Goal: Contribute content

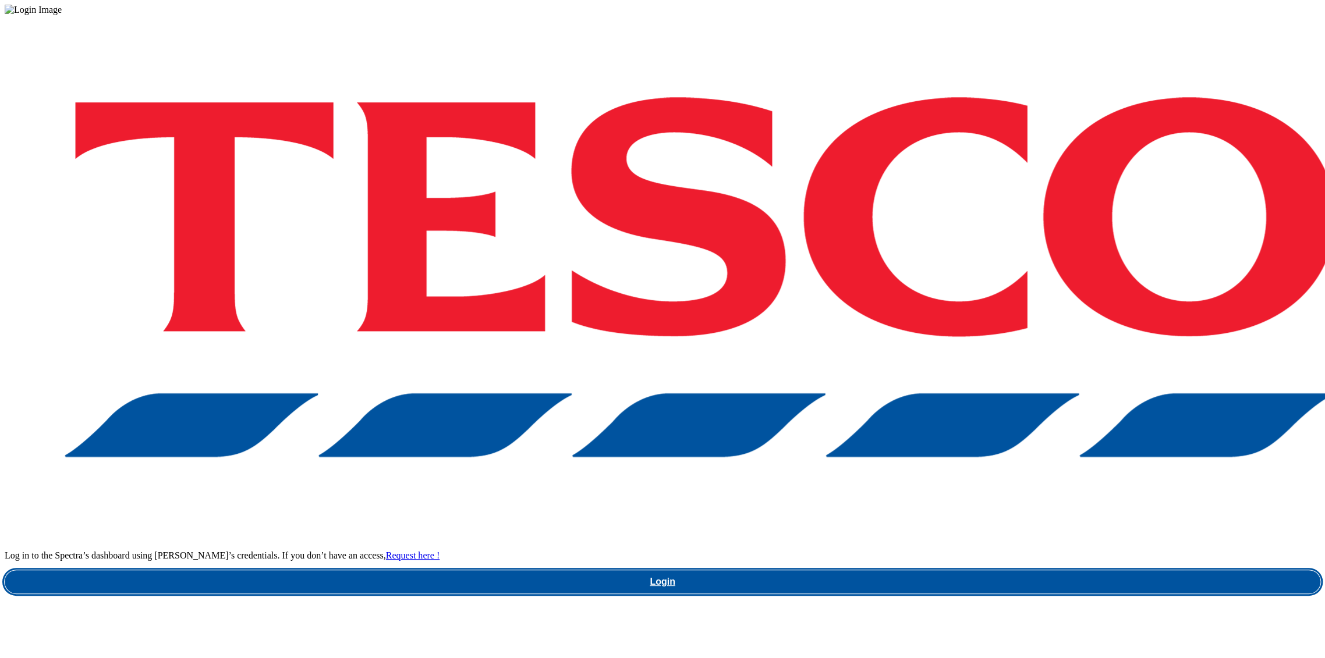
click at [969, 570] on link "Login" at bounding box center [663, 581] width 1316 height 23
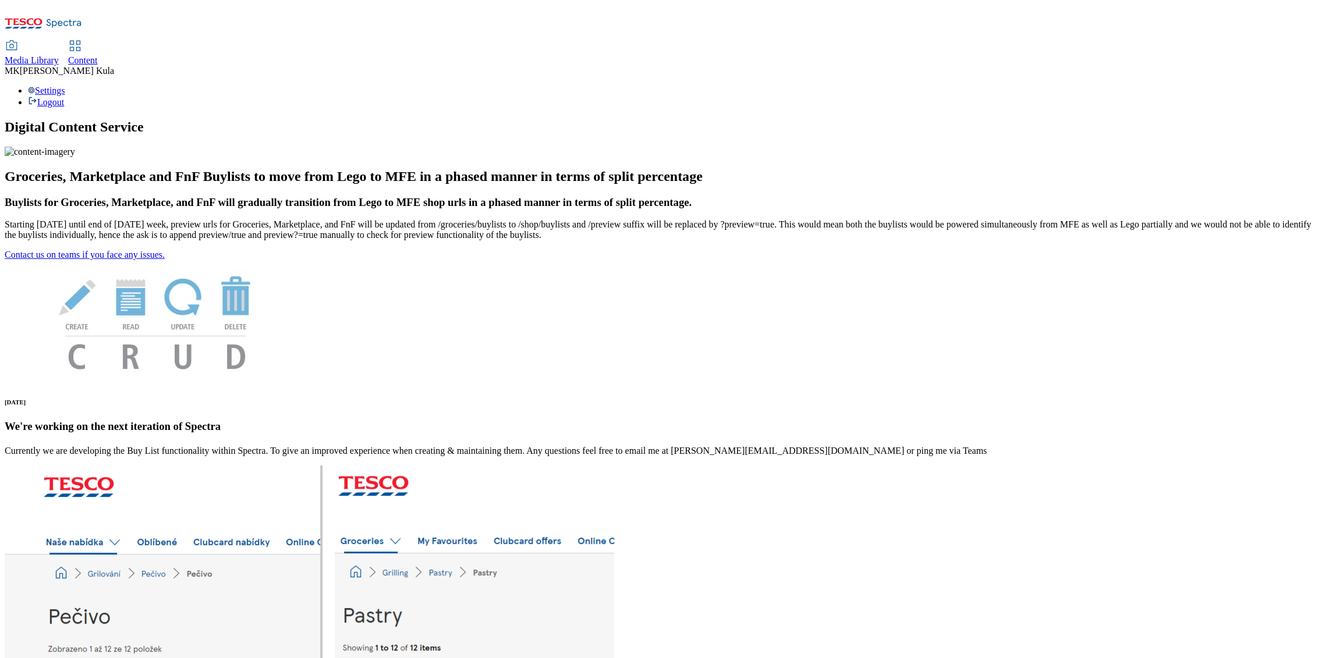
click at [98, 41] on link "Content" at bounding box center [83, 53] width 30 height 24
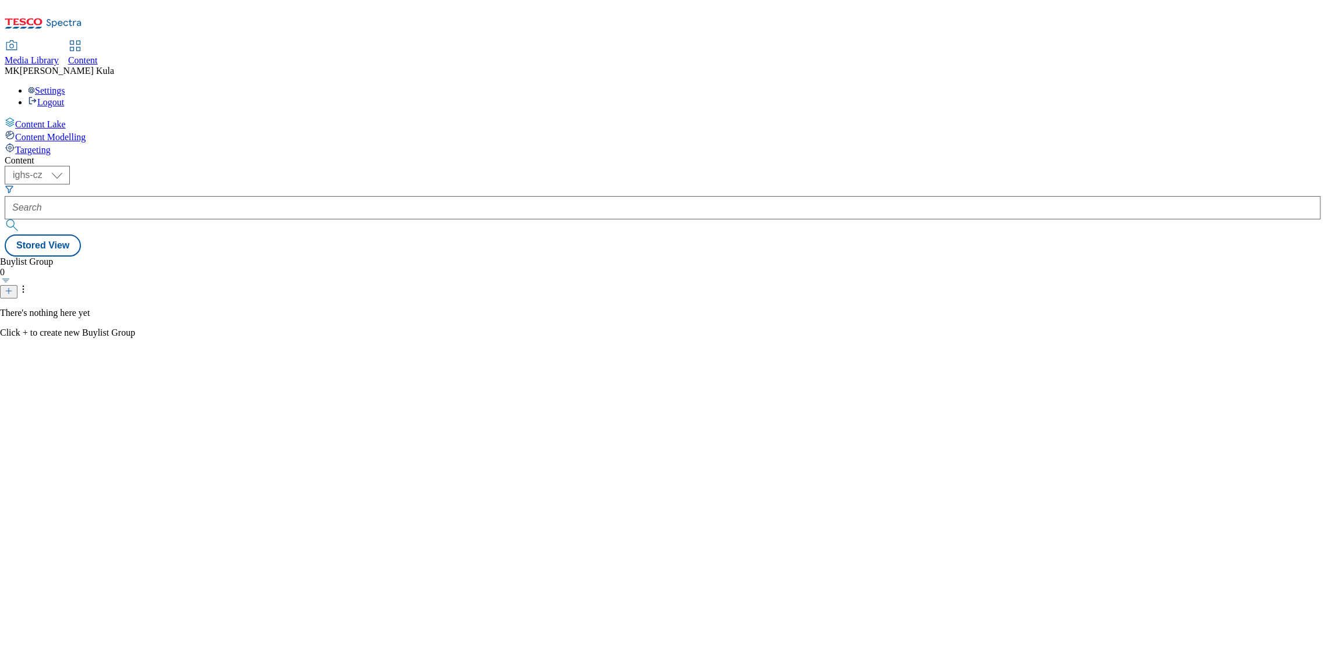
click at [59, 55] on span "Media Library" at bounding box center [32, 60] width 54 height 10
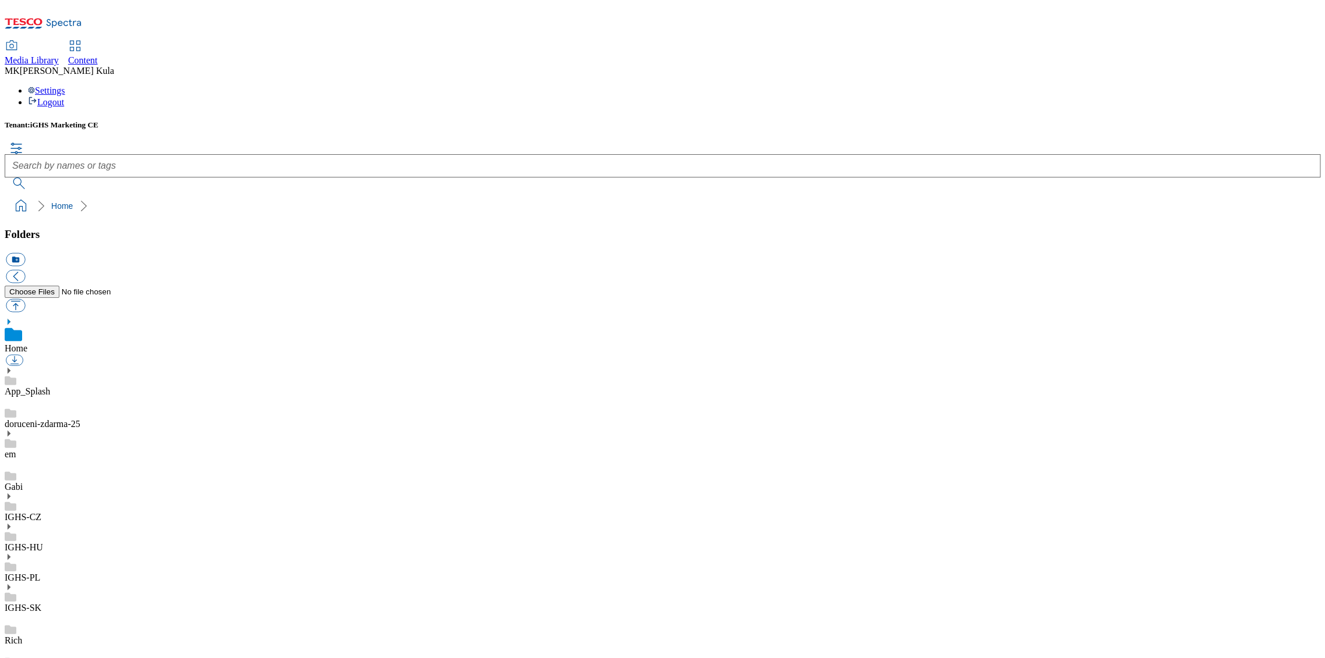
click at [84, 583] on div "IGHS-SK" at bounding box center [663, 598] width 1316 height 30
click at [25, 299] on button "button" at bounding box center [15, 305] width 19 height 13
type input "C:\fakepath\2025-08-25_Studentska_iTESCO_banner_SK_960x320.gif"
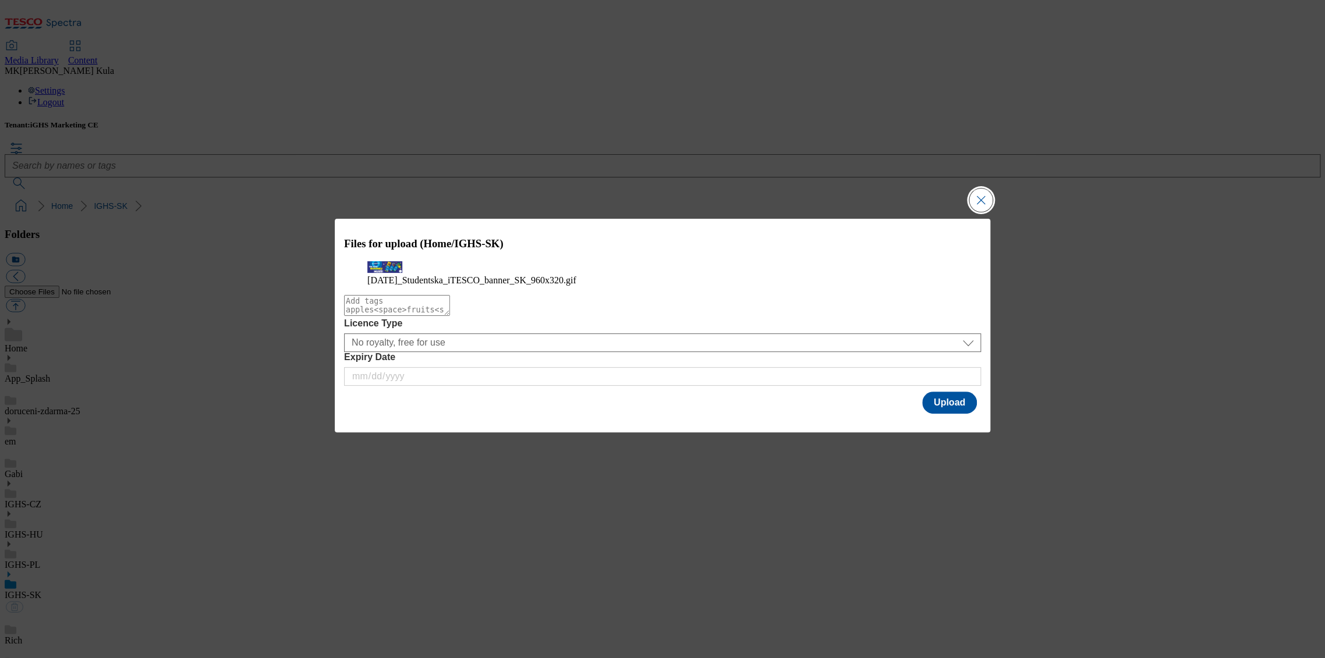
click at [983, 189] on button "Close Modal" at bounding box center [980, 200] width 23 height 23
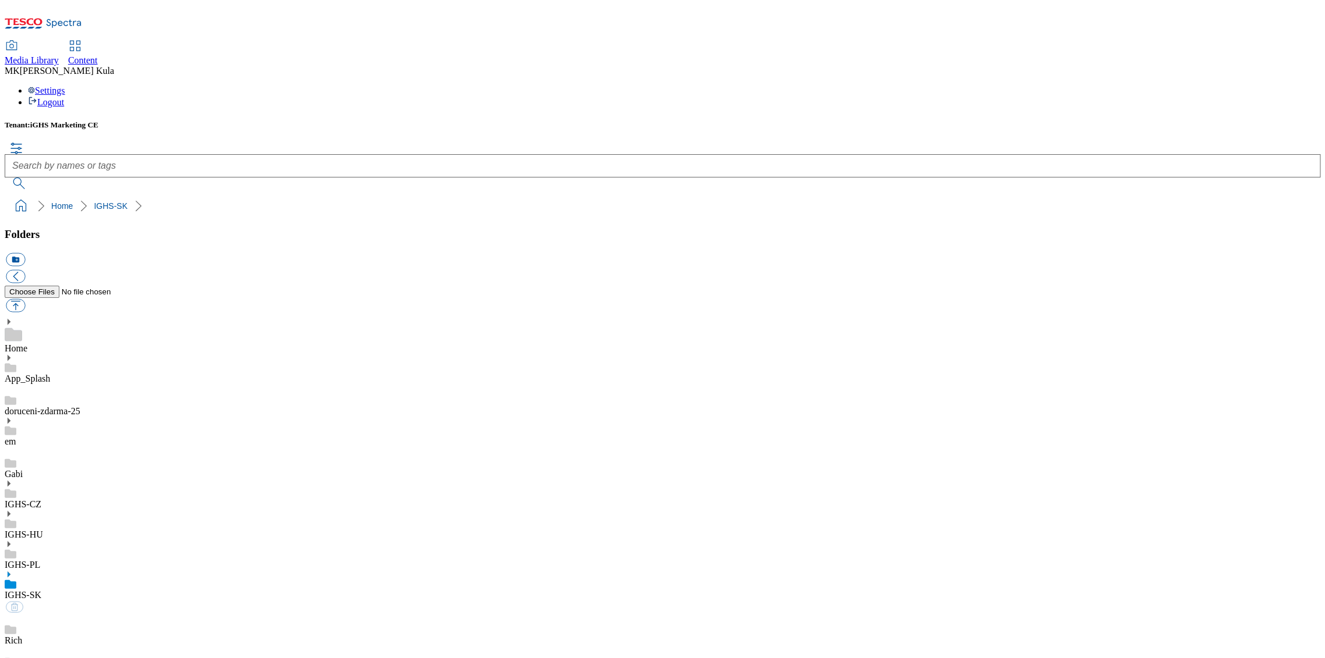
click at [10, 572] on use at bounding box center [9, 575] width 3 height 6
click at [523, 195] on ol "Home IGHS-SK" at bounding box center [666, 206] width 1309 height 22
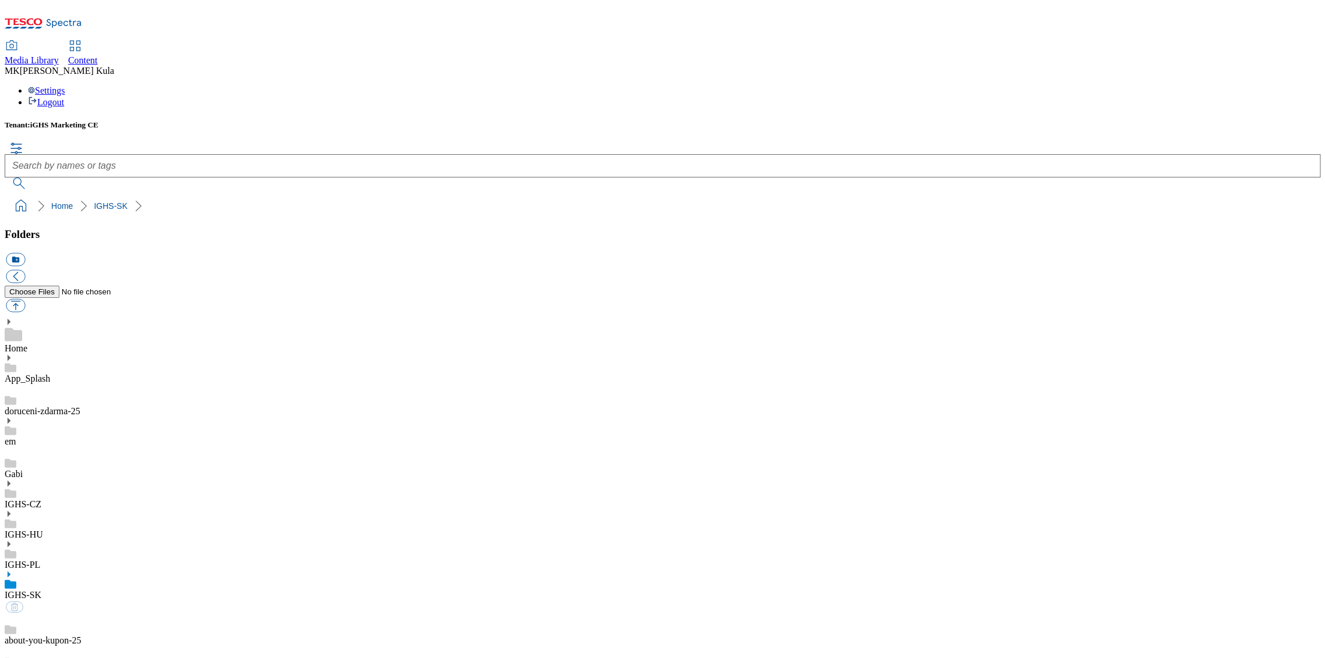
click at [25, 299] on button "button" at bounding box center [15, 305] width 19 height 13
type input "C:\fakepath\2025-08-25_Studentska_iTESCO_banner_SK_960x320.gif"
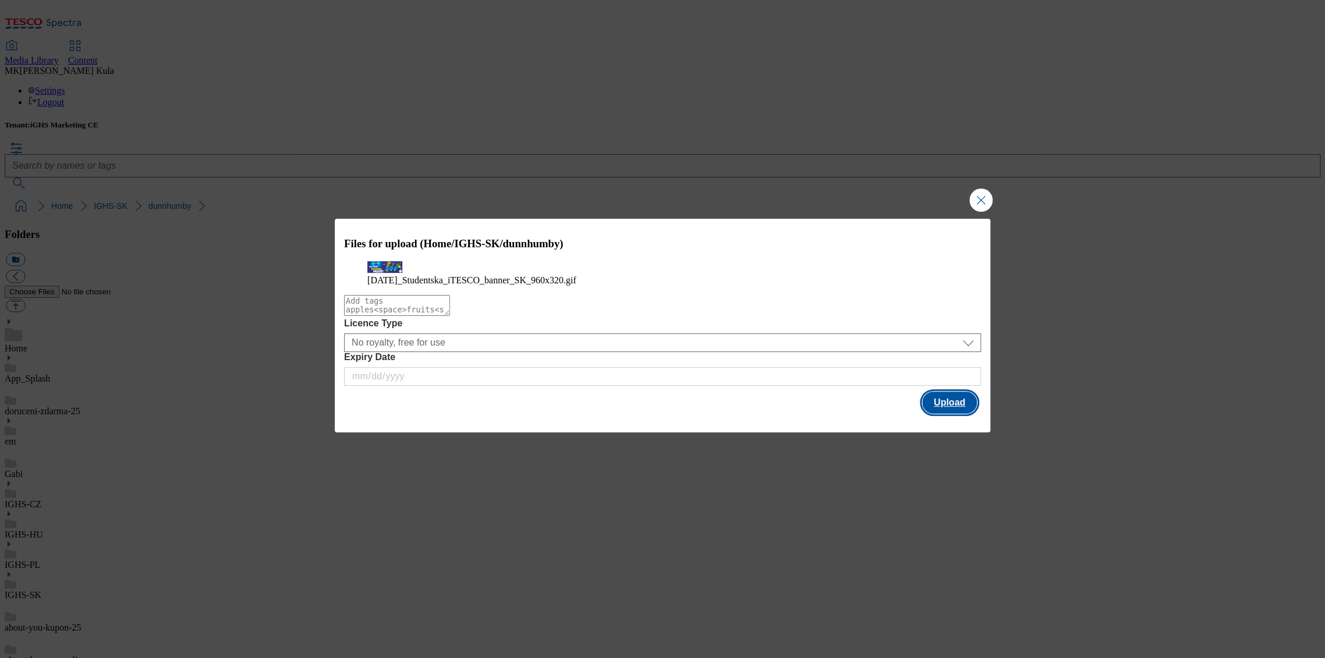
click at [945, 414] on button "Upload" at bounding box center [949, 403] width 55 height 22
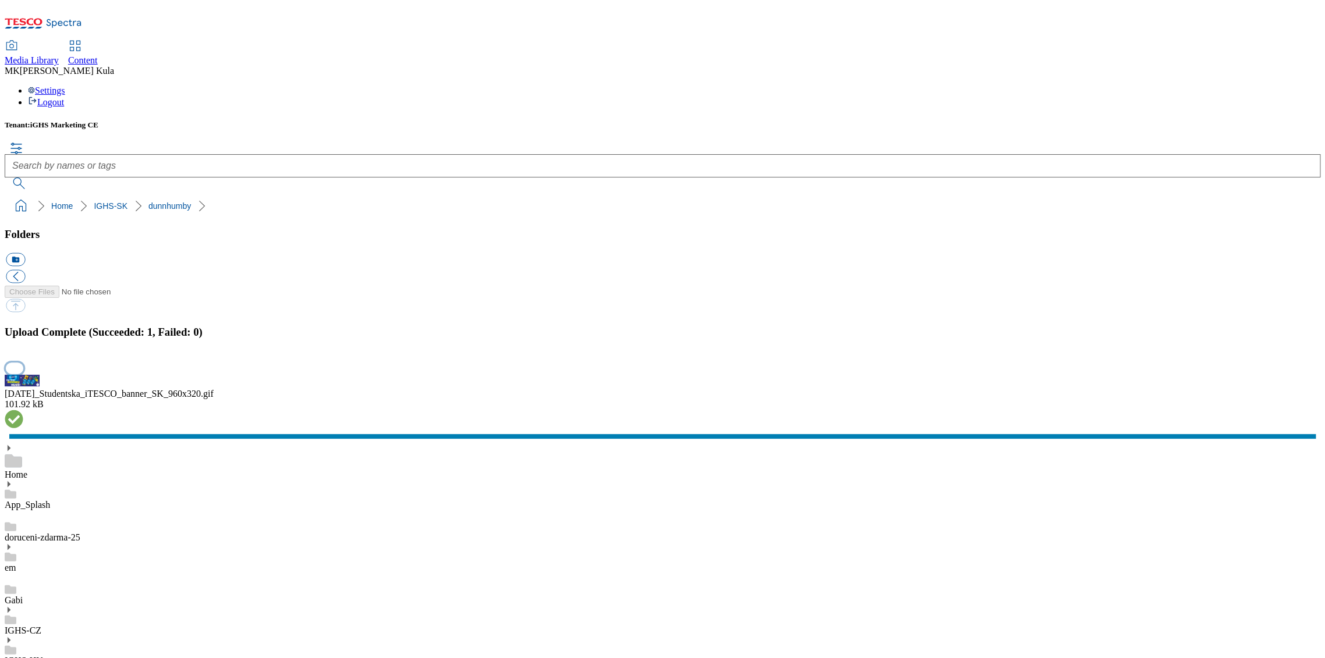
click at [23, 374] on button "button" at bounding box center [14, 368] width 17 height 11
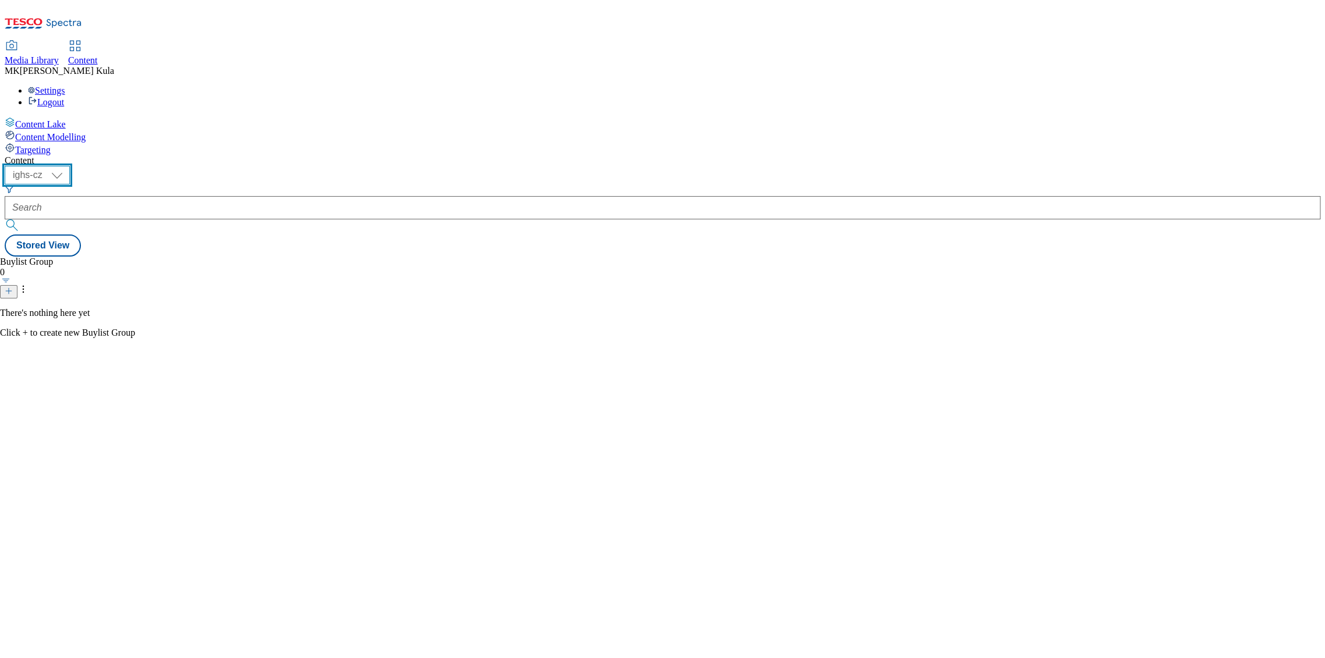
click at [70, 166] on select "ighs-cz ighs-hu ighs-sk" at bounding box center [37, 175] width 65 height 19
select select "ighs-sk"
click at [70, 166] on select "ighs-cz ighs-hu ighs-sk" at bounding box center [37, 175] width 65 height 19
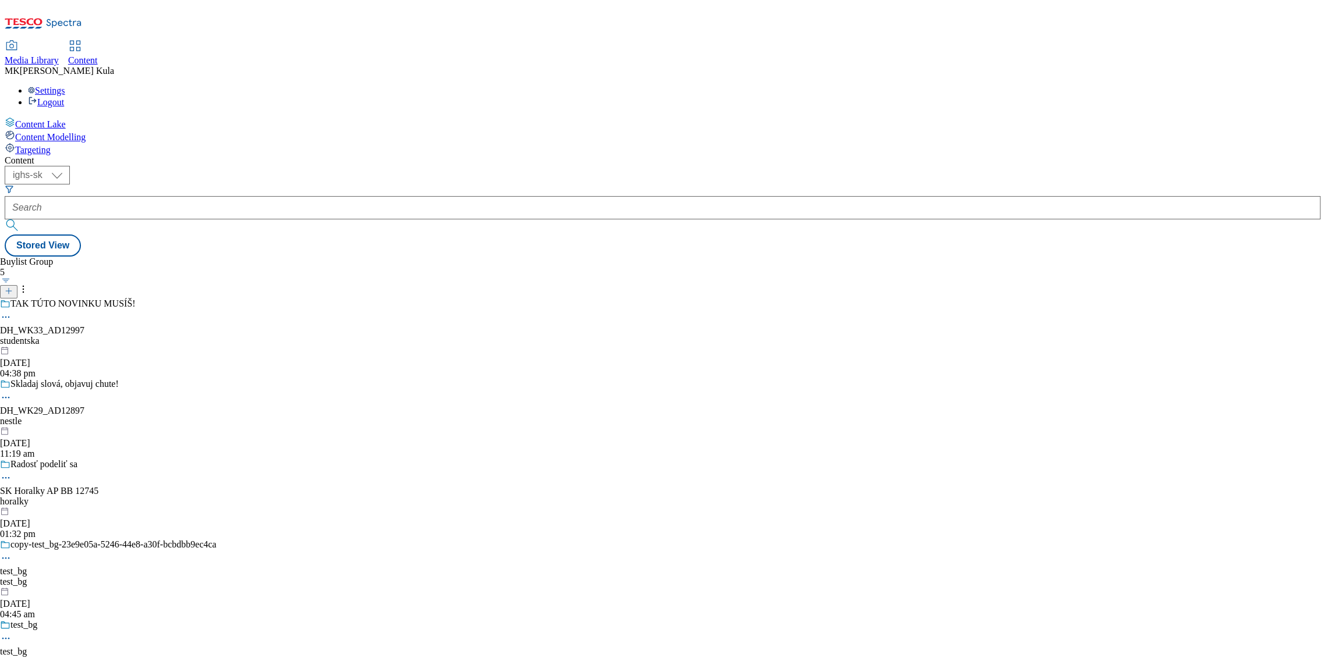
click at [217, 336] on div "studentska" at bounding box center [108, 341] width 217 height 10
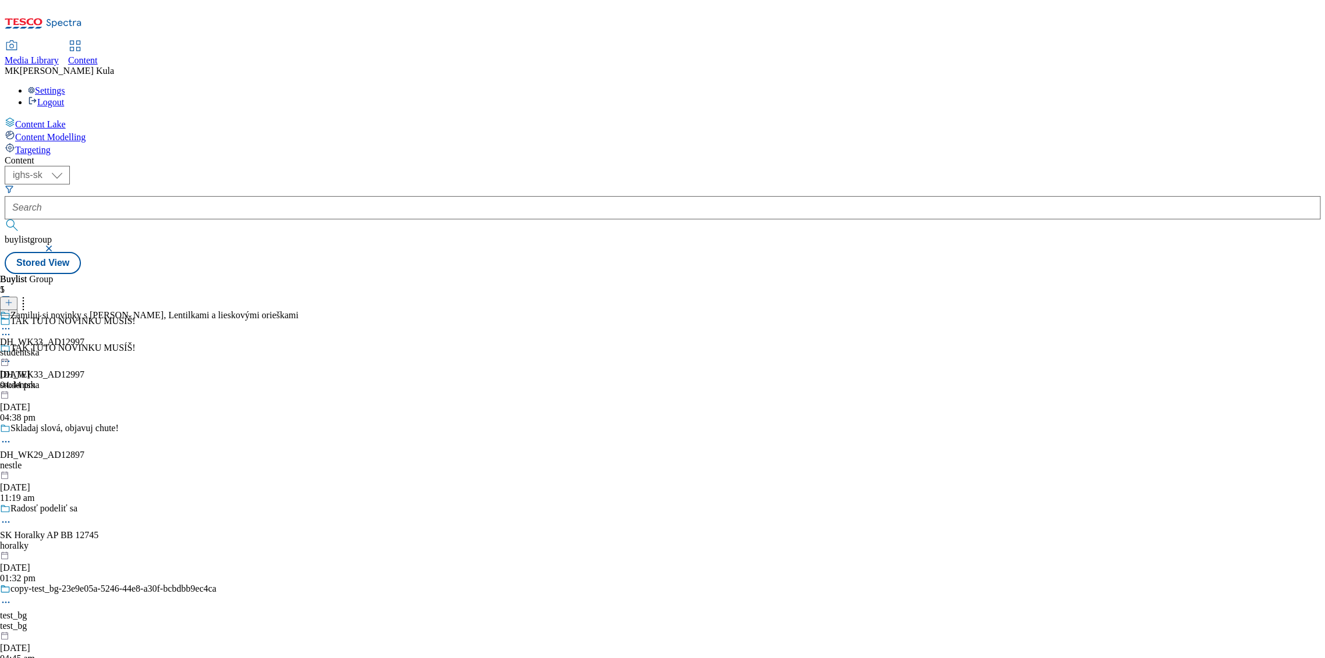
click at [299, 348] on div "studentska" at bounding box center [149, 353] width 299 height 10
click at [12, 350] on icon at bounding box center [6, 356] width 12 height 12
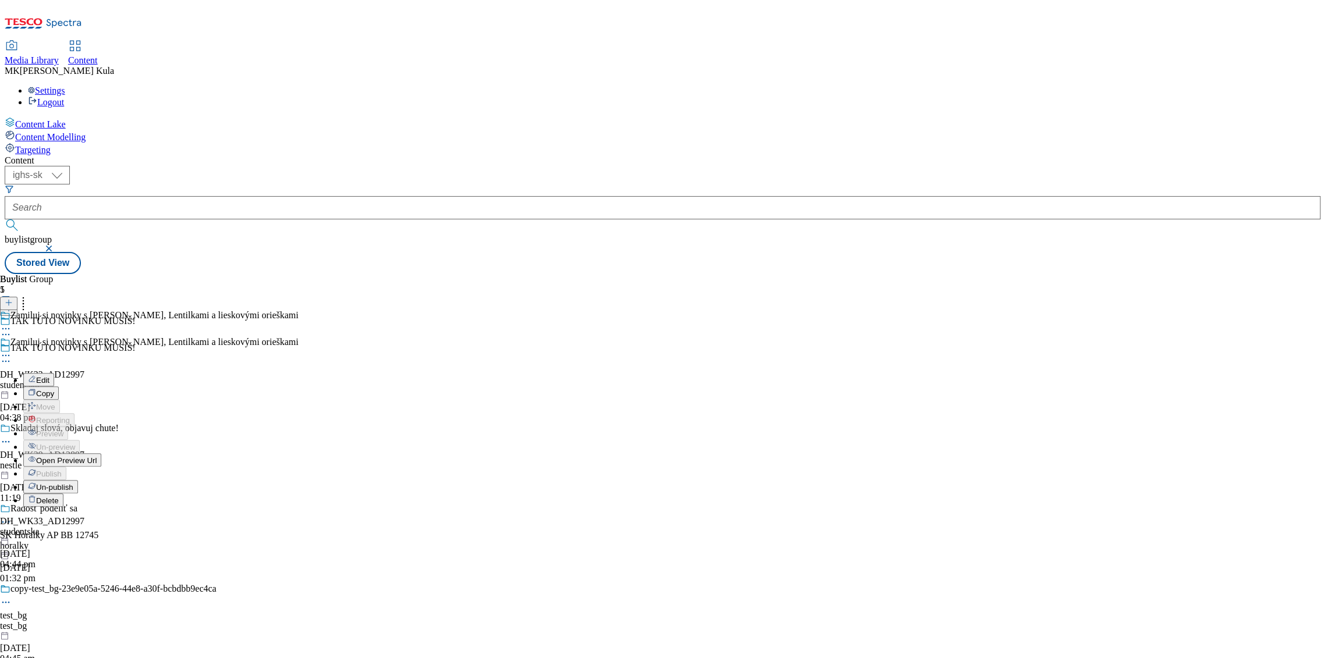
drag, startPoint x: 491, startPoint y: 331, endPoint x: 476, endPoint y: 371, distance: 43.3
click at [299, 373] on ul "Edit Copy Move Reporting Preview Un-preview Open Preview Url Publish Un-publish…" at bounding box center [149, 440] width 299 height 134
click at [299, 371] on div "Zamiluj si novinky s JOJO, Lentilkami a lieskovými orieškami Edit Copy Move Rep…" at bounding box center [149, 453] width 299 height 233
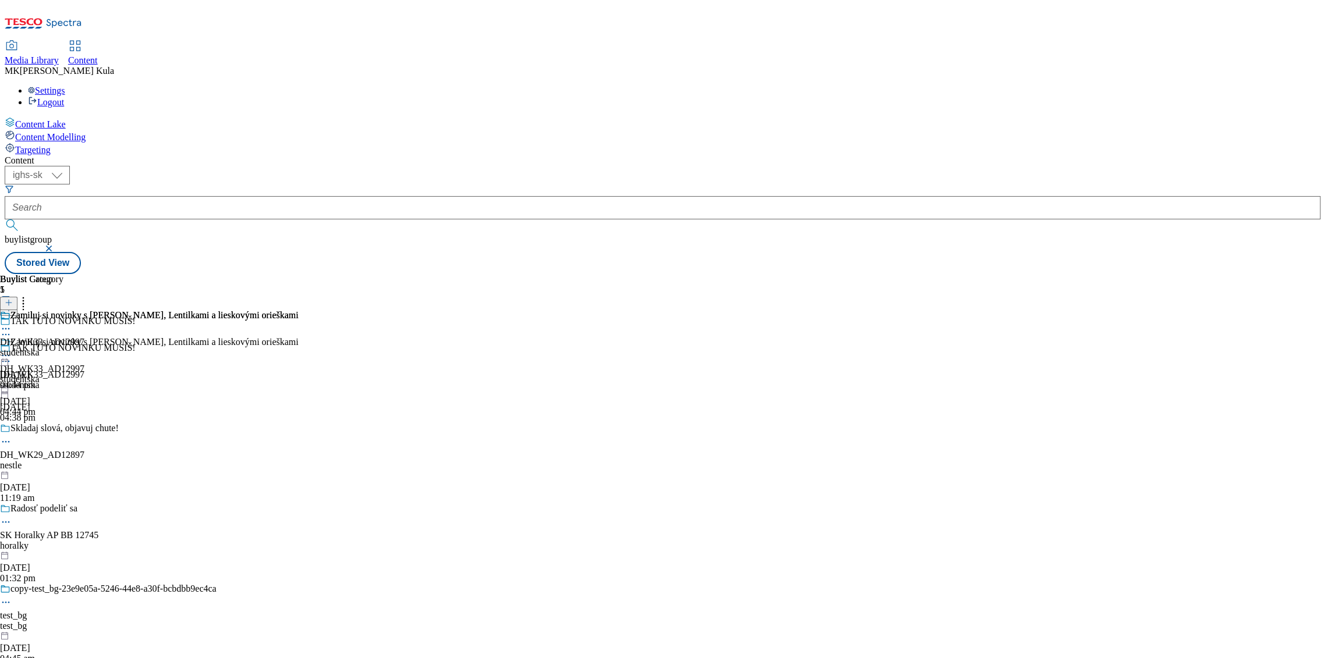
click at [299, 337] on div "Zamiluj si novinky s JOJO, Lentilkami a lieskovými orieškami DH_WK33_AD12997 st…" at bounding box center [149, 377] width 299 height 80
click at [12, 350] on icon at bounding box center [6, 356] width 12 height 12
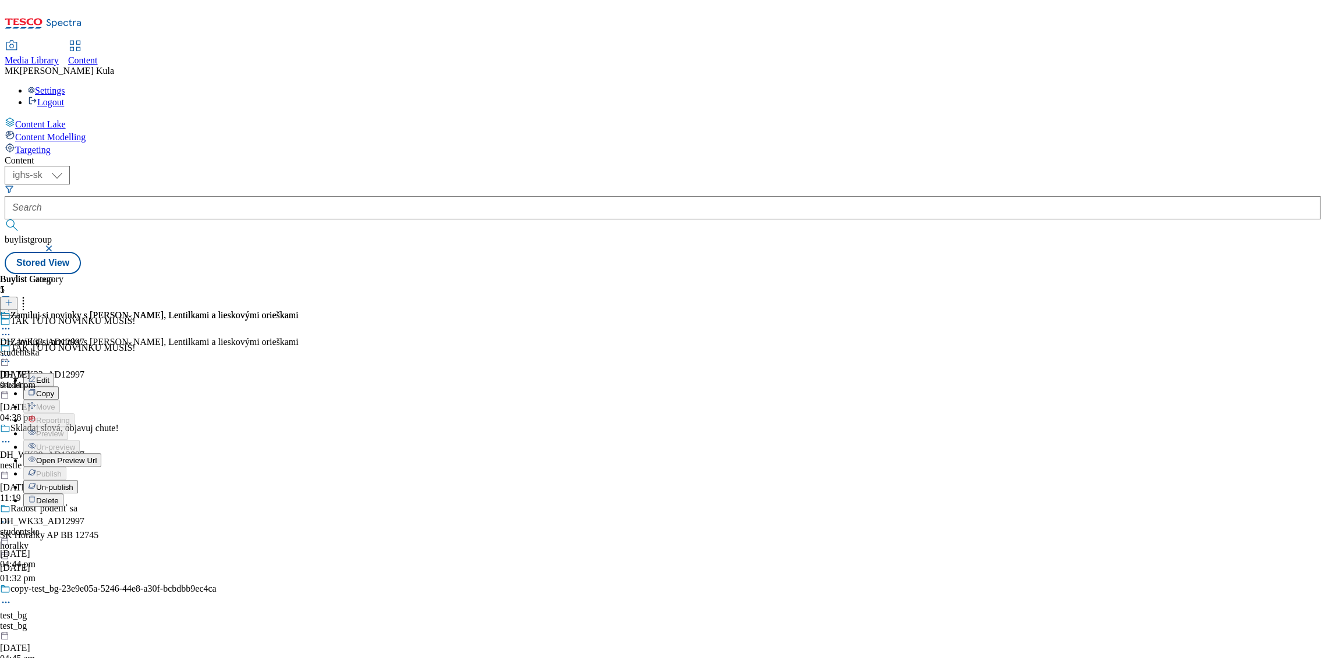
click at [97, 456] on span "Open Preview Url" at bounding box center [66, 460] width 61 height 9
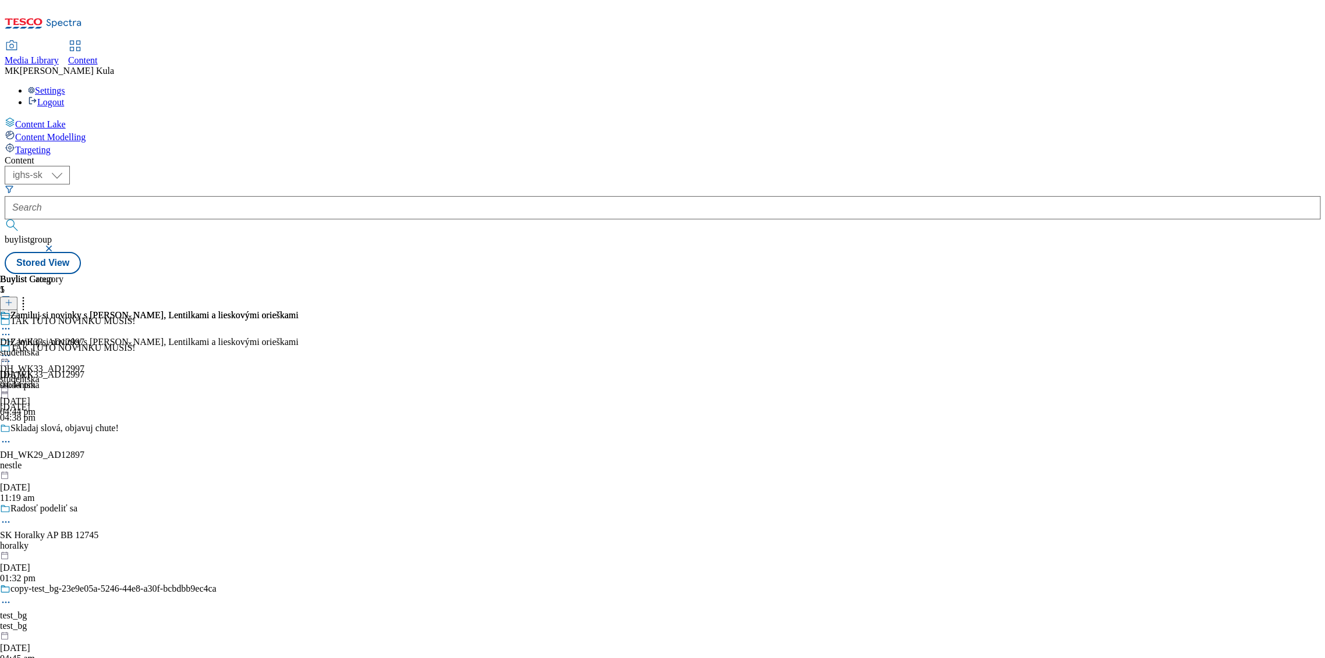
click at [299, 337] on div "Zamiluj si novinky s JOJO, Lentilkami a lieskovými orieškami" at bounding box center [149, 350] width 299 height 27
click at [299, 350] on div at bounding box center [149, 357] width 299 height 14
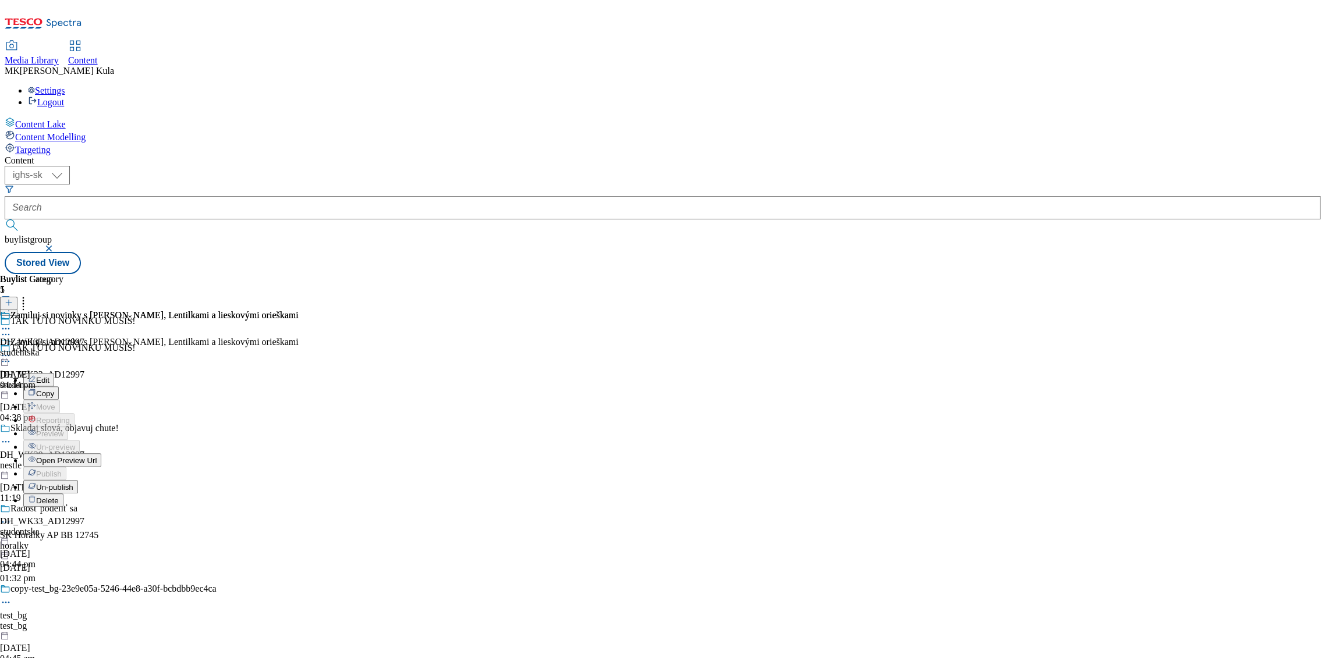
click at [54, 373] on button "Edit" at bounding box center [38, 379] width 31 height 13
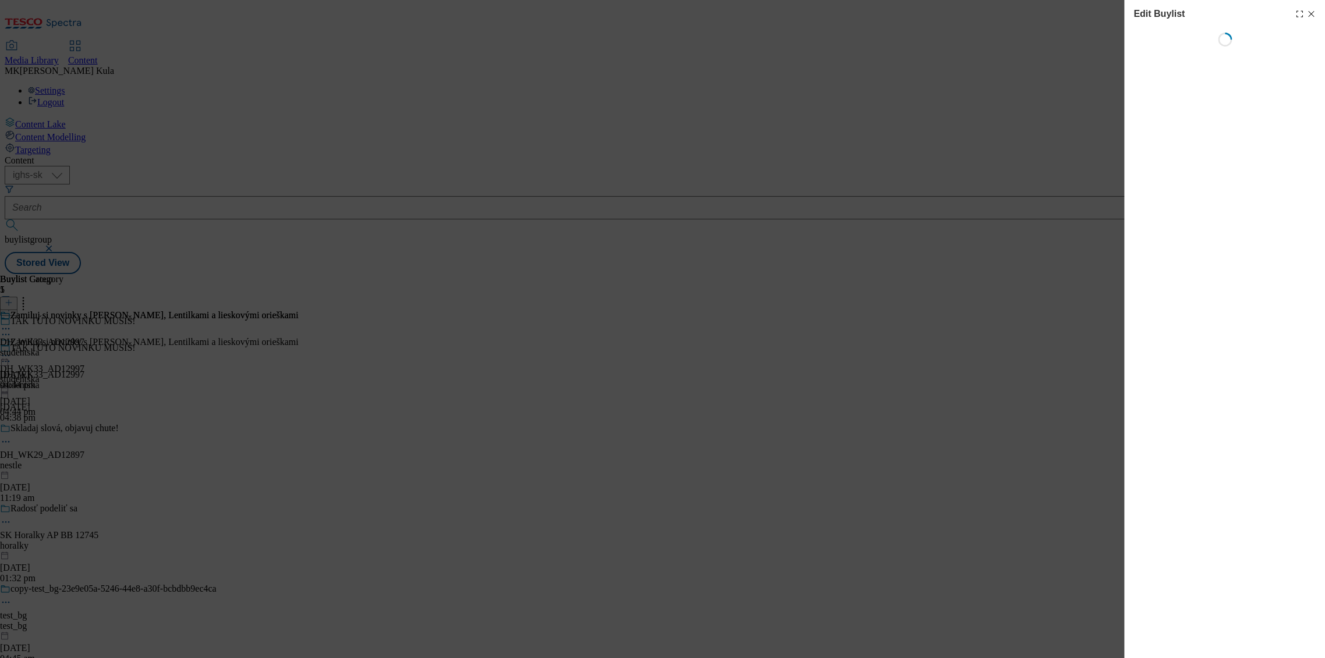
select select "evergreen"
select select "dunnhumby"
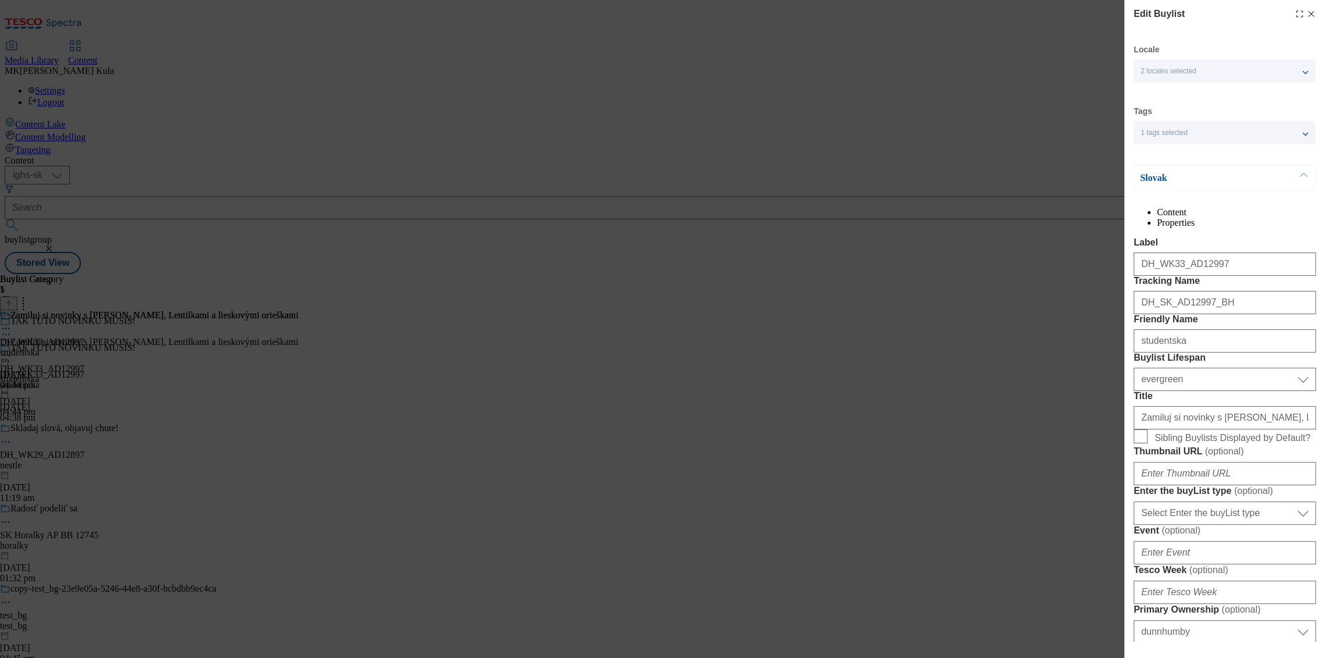
select select "Banner"
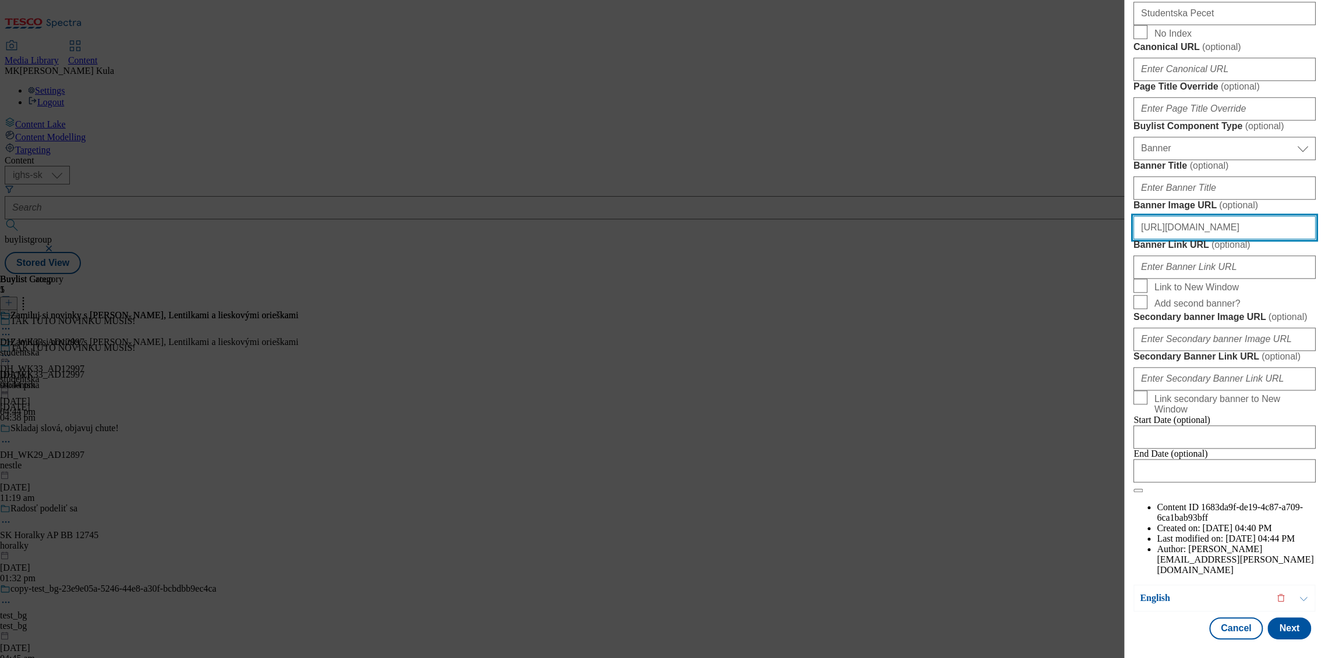
scroll to position [841, 1]
drag, startPoint x: 1140, startPoint y: 442, endPoint x: 1402, endPoint y: 444, distance: 261.9
click at [1324, 279] on html "Icons icon_account icon_add icon_backward_link icon_basket icon_benefits icon_c…" at bounding box center [662, 139] width 1325 height 279
paste input "11578ec8-e66b-4363-bd6d-5b9a5b0f035b/2025-08-25_Studentska_iTESCO_banner_SK_960…"
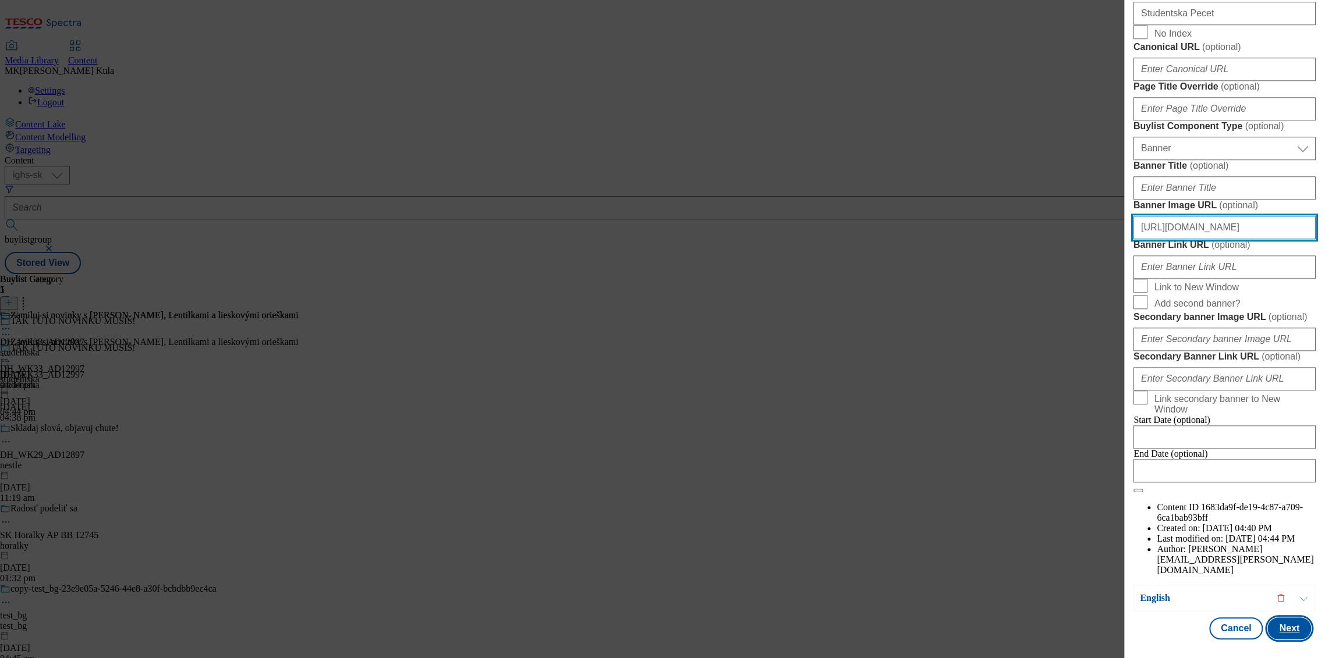
type input "https://digitalcontent.api.tesco.com/v2/media/ighs-ce-mktg/11578ec8-e66b-4363-b…"
click at [1277, 618] on button "Next" at bounding box center [1289, 629] width 44 height 22
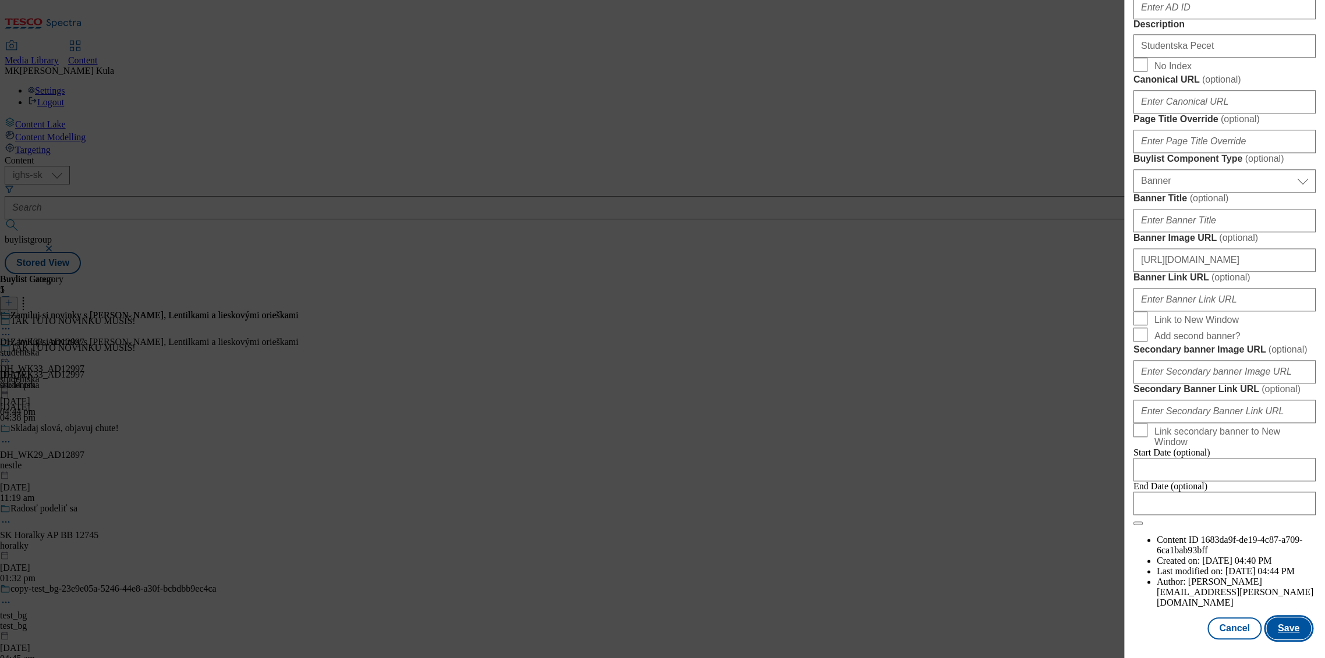
click at [1274, 626] on button "Save" at bounding box center [1288, 629] width 45 height 22
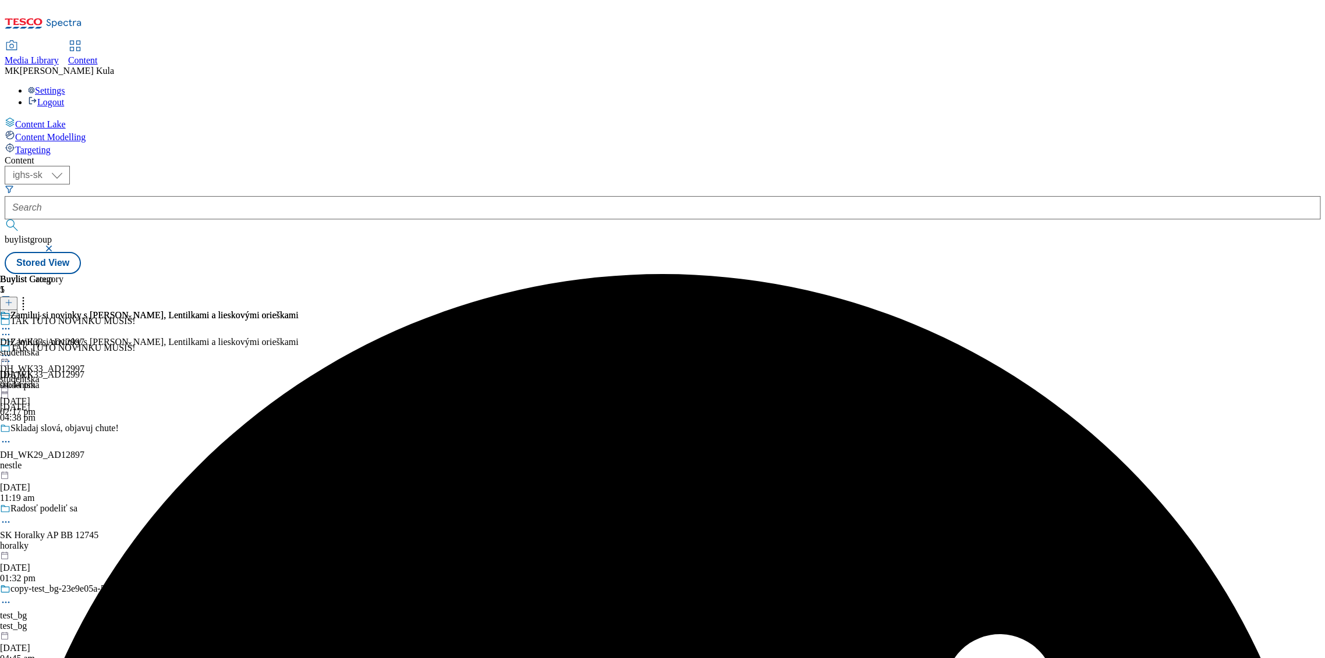
click at [12, 350] on icon at bounding box center [6, 356] width 12 height 12
click at [63, 430] on span "Preview" at bounding box center [49, 434] width 27 height 9
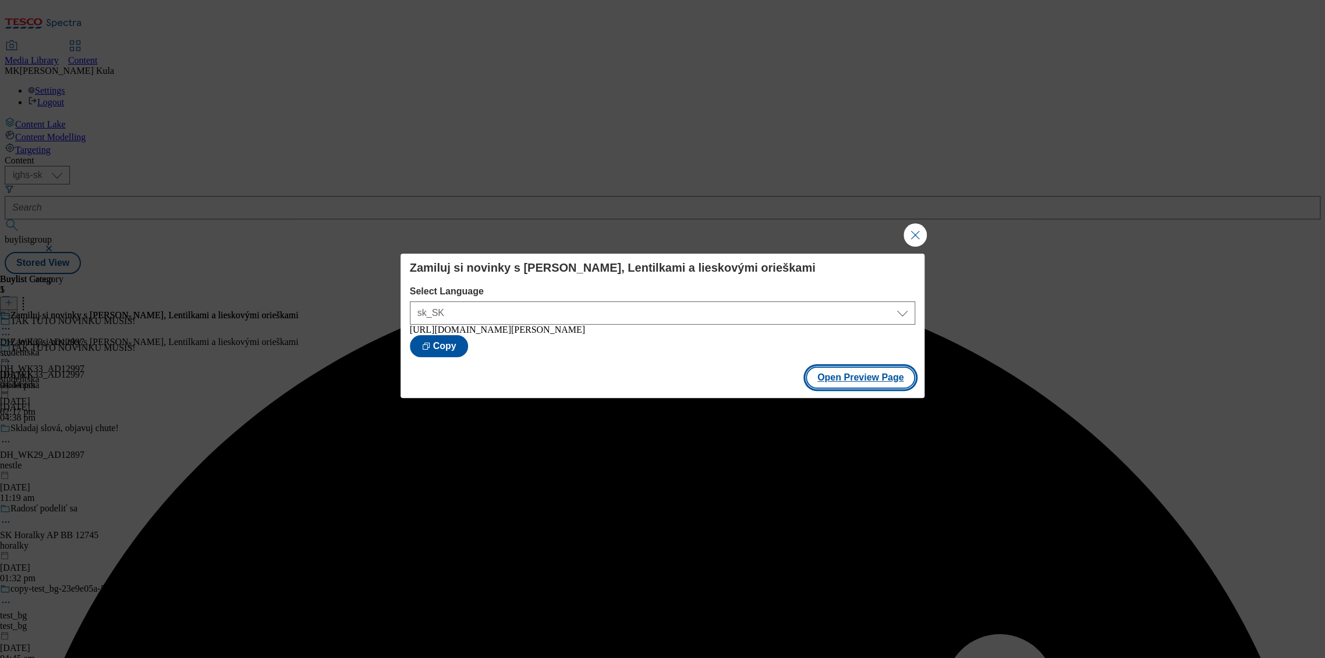
click at [859, 380] on button "Open Preview Page" at bounding box center [861, 378] width 110 height 22
click at [842, 385] on button "Open Preview Page" at bounding box center [861, 378] width 110 height 22
click at [917, 230] on button "Close Modal" at bounding box center [914, 235] width 23 height 23
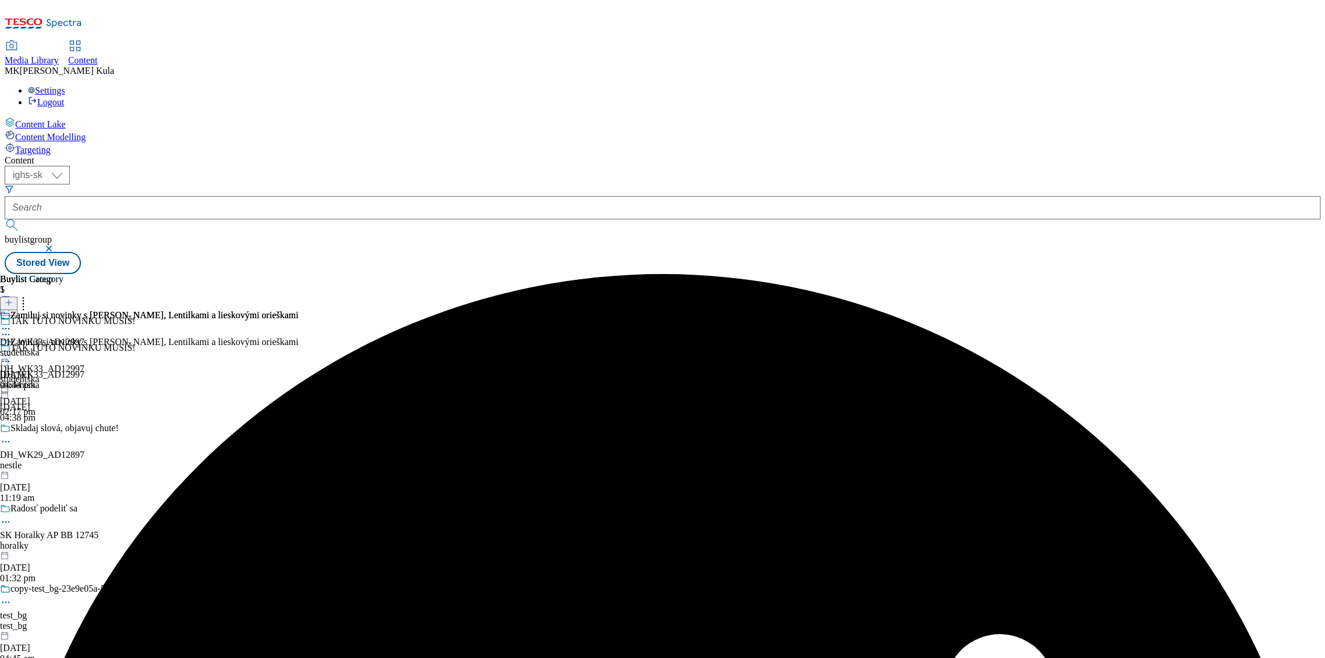
click at [12, 350] on icon at bounding box center [6, 356] width 12 height 12
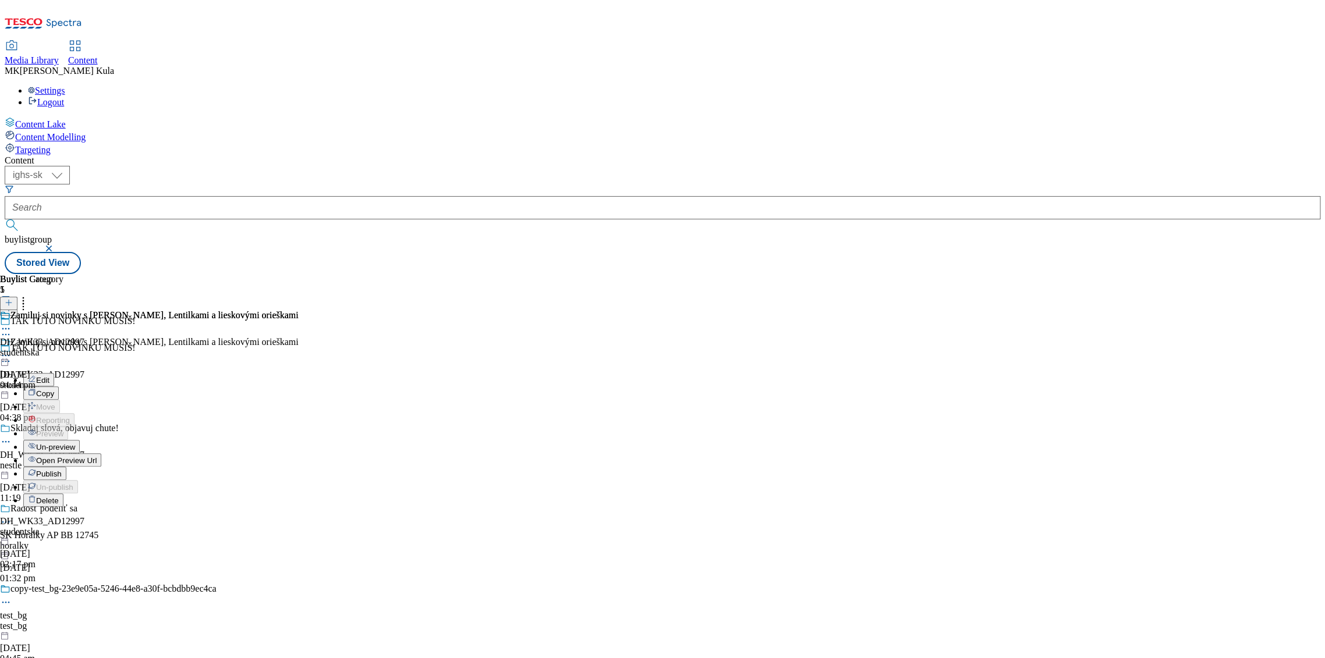
click at [80, 440] on button "Un-preview" at bounding box center [51, 446] width 56 height 13
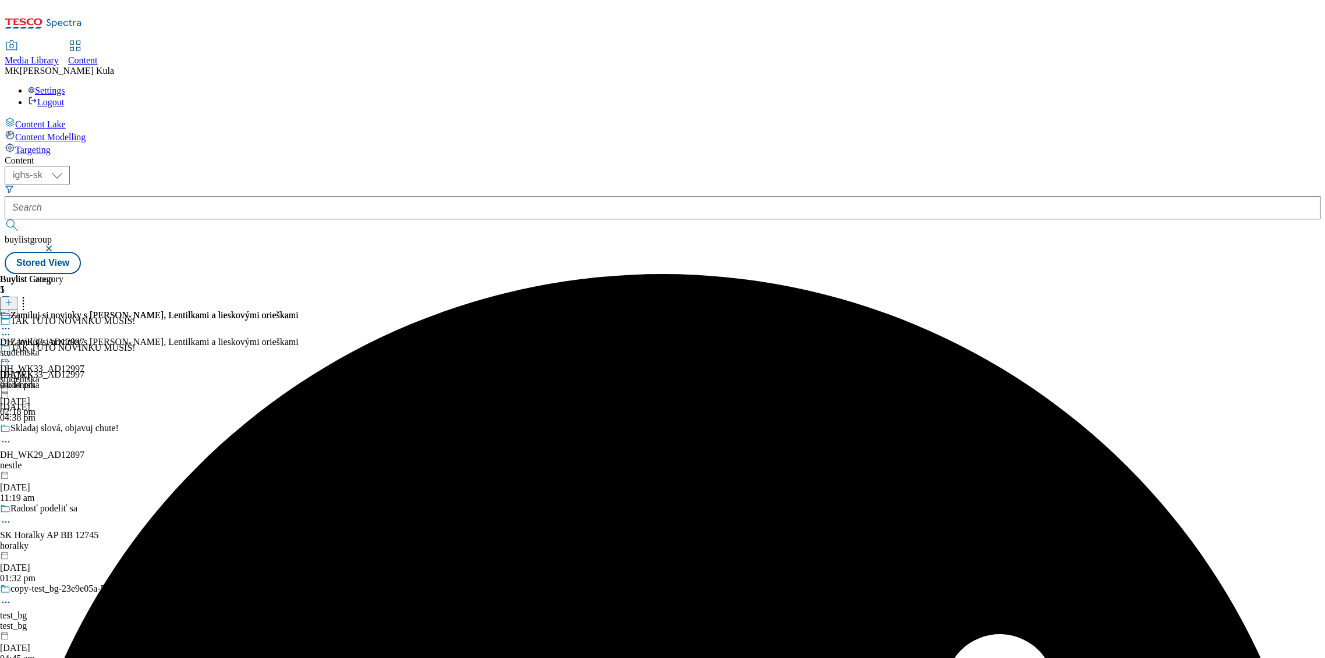
click at [12, 350] on icon at bounding box center [6, 356] width 12 height 12
click at [54, 373] on button "Edit" at bounding box center [38, 379] width 31 height 13
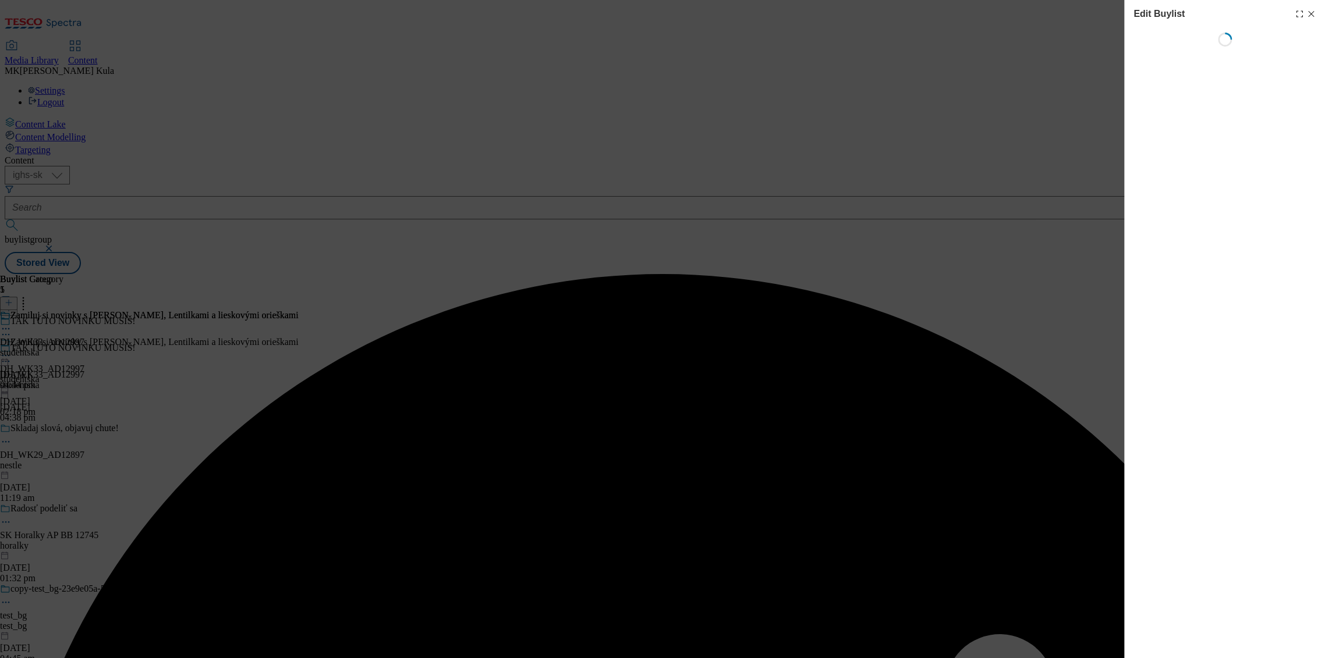
select select "evergreen"
select select "dunnhumby"
select select "Banner"
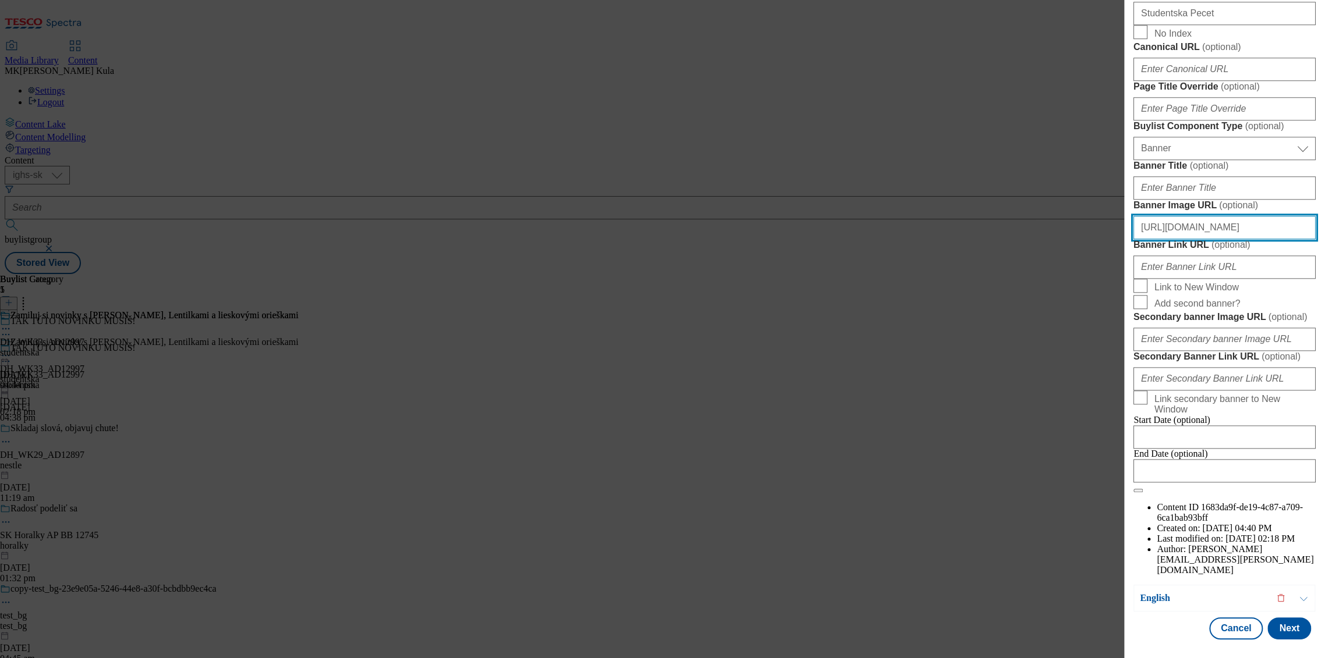
scroll to position [905, 1]
drag, startPoint x: 1138, startPoint y: 381, endPoint x: 1444, endPoint y: 381, distance: 305.6
click at [1324, 279] on html "Icons icon_account icon_add icon_backward_link icon_basket icon_benefits icon_c…" at bounding box center [662, 139] width 1325 height 279
paste input "57da9ad9-d9b9-49c9-a6a7-b66fb392eb3f/StudentskaSK_BLHeader.png"
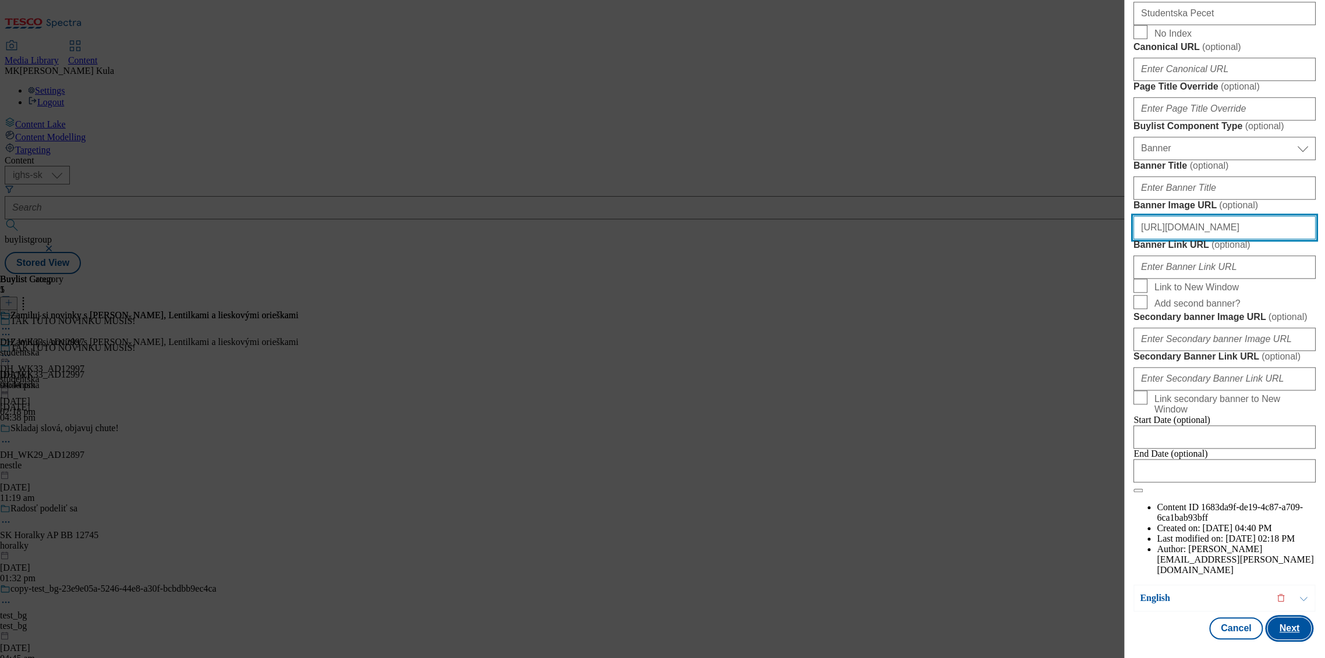
type input "https://digitalcontent.api.tesco.com/v2/media/ighs-ce-mktg/57da9ad9-d9b9-49c9-a…"
click at [1272, 620] on button "Next" at bounding box center [1289, 629] width 44 height 22
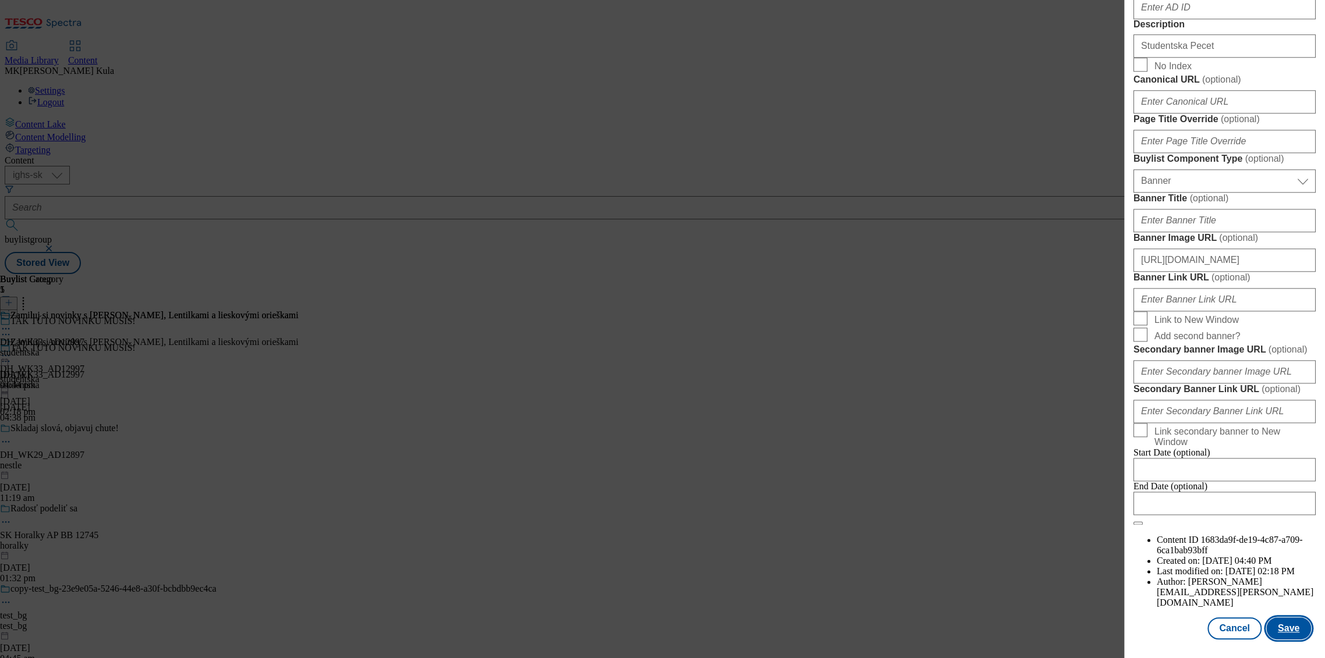
scroll to position [0, 0]
click at [1288, 618] on button "Save" at bounding box center [1288, 629] width 45 height 22
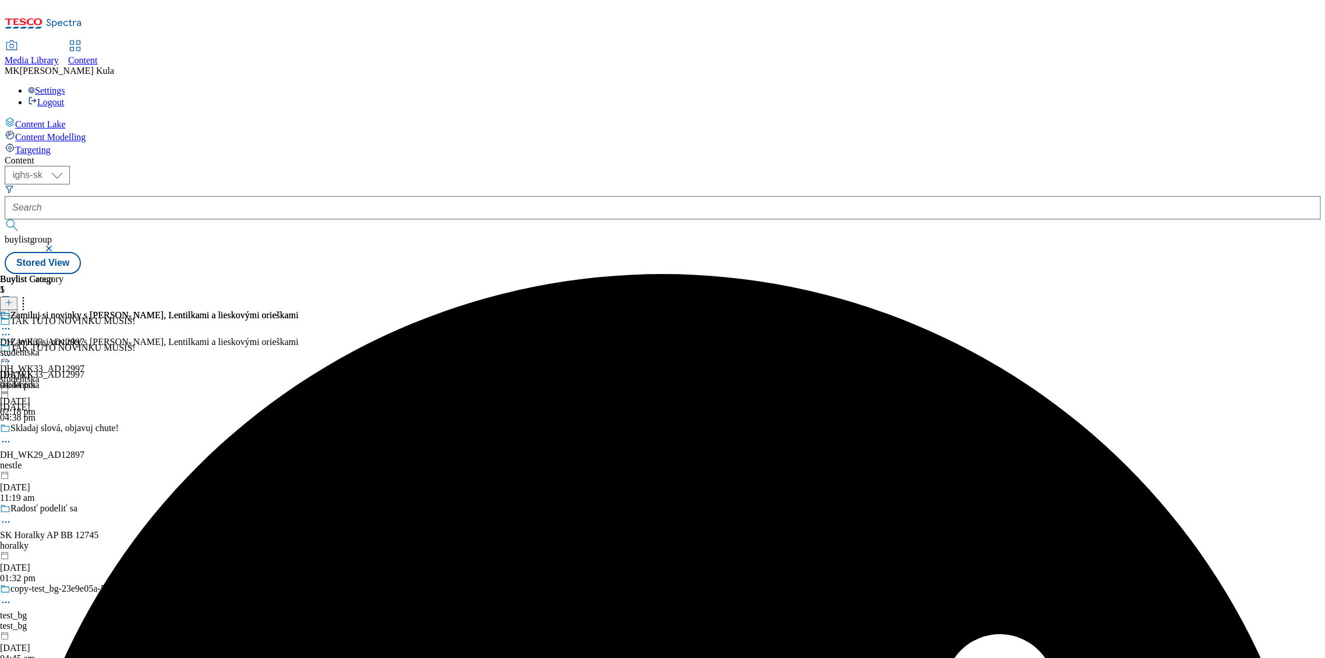
click at [10, 355] on circle at bounding box center [9, 356] width 2 height 2
click at [68, 427] on button "Preview" at bounding box center [45, 433] width 45 height 13
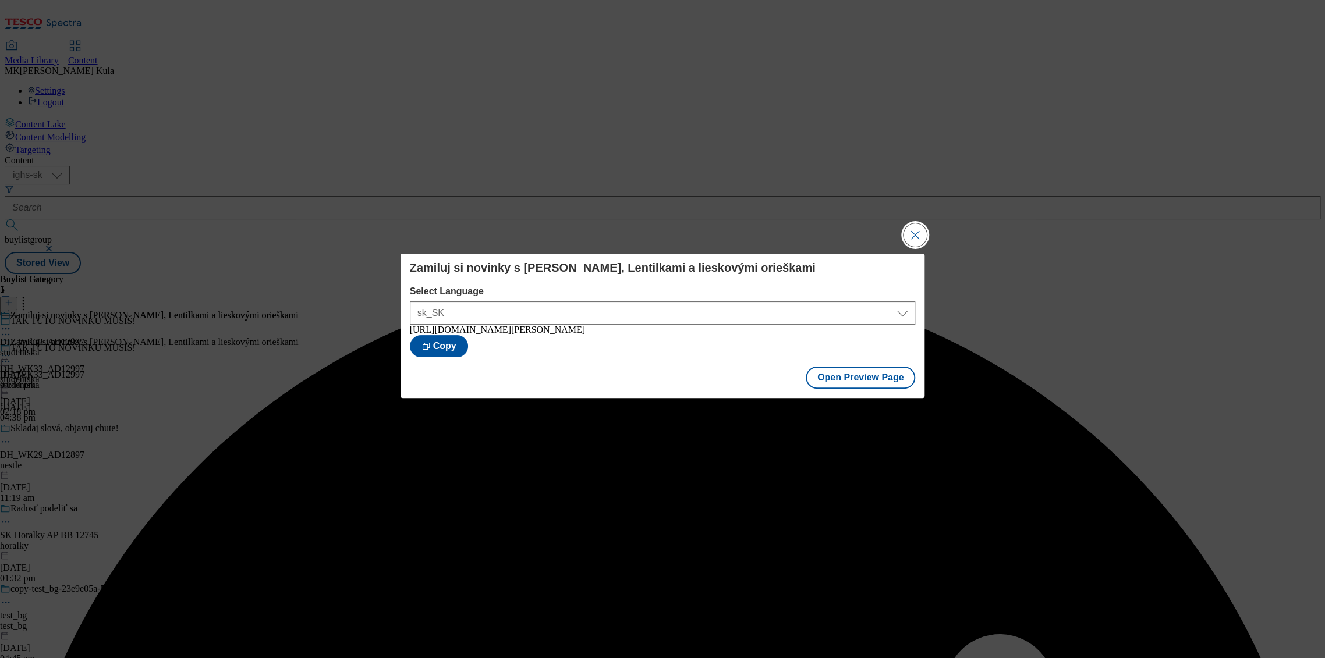
click at [923, 224] on button "Close Modal" at bounding box center [914, 235] width 23 height 23
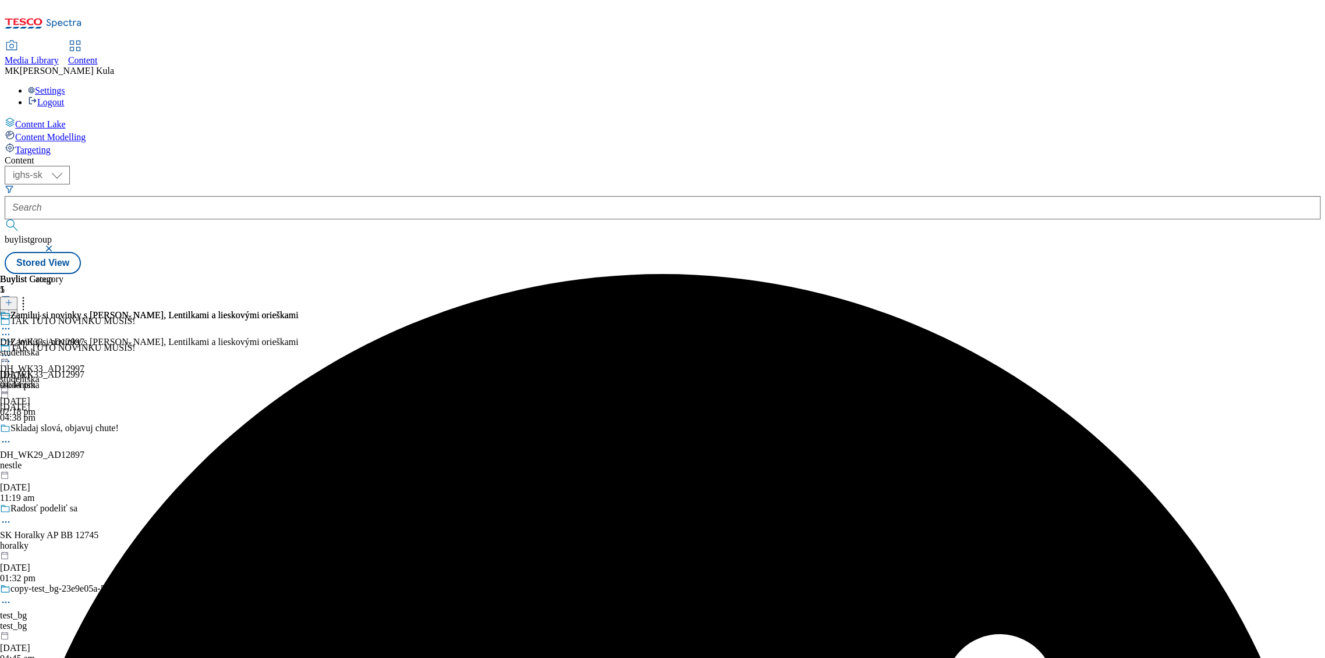
click at [12, 350] on icon at bounding box center [6, 356] width 12 height 12
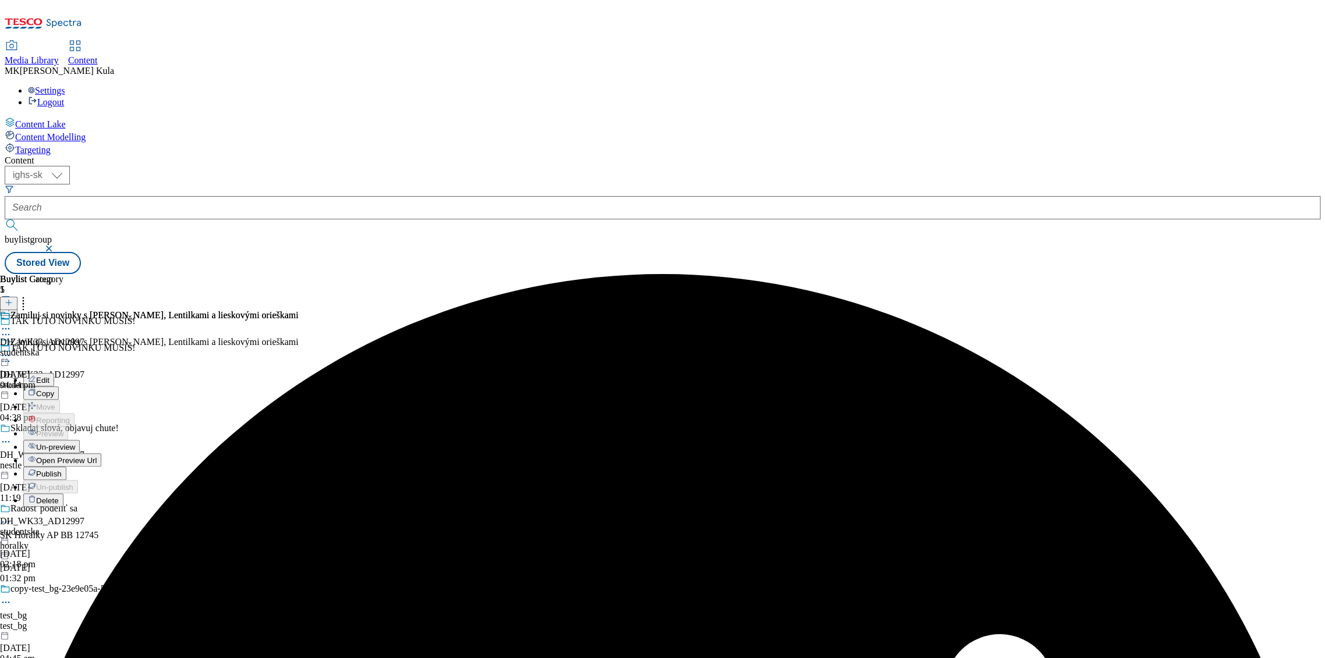
click at [62, 470] on span "Publish" at bounding box center [49, 474] width 26 height 9
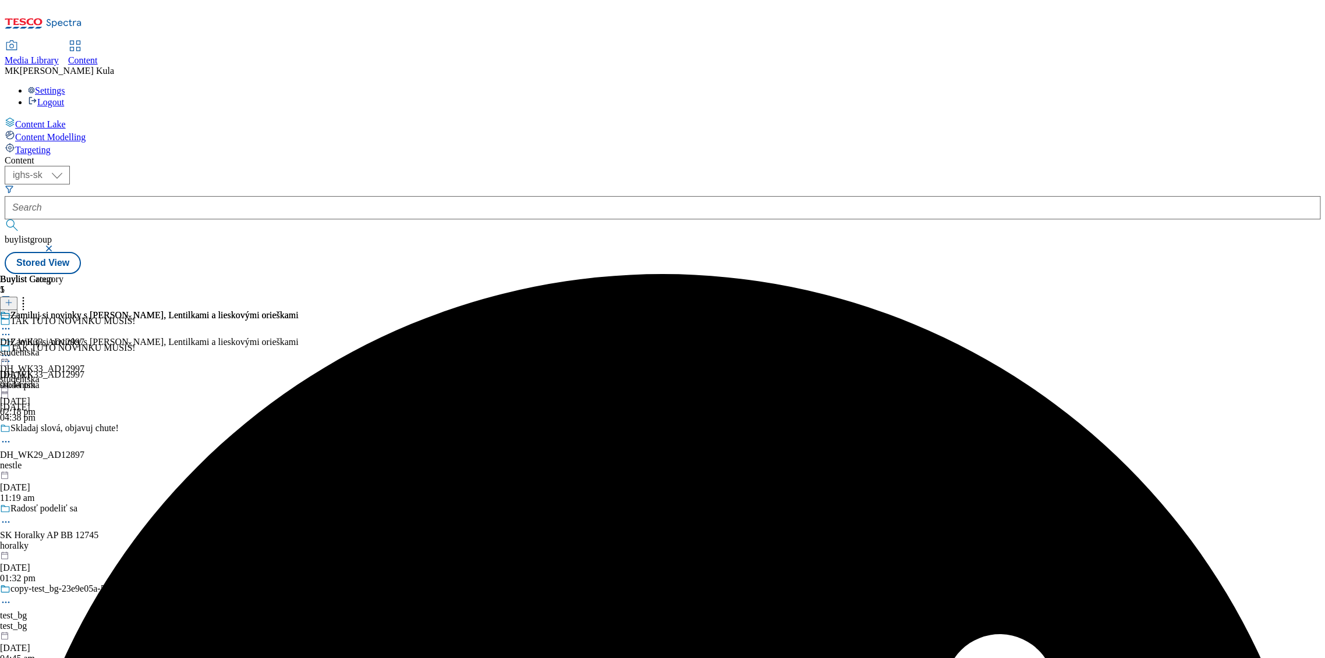
click at [12, 350] on icon at bounding box center [6, 356] width 12 height 12
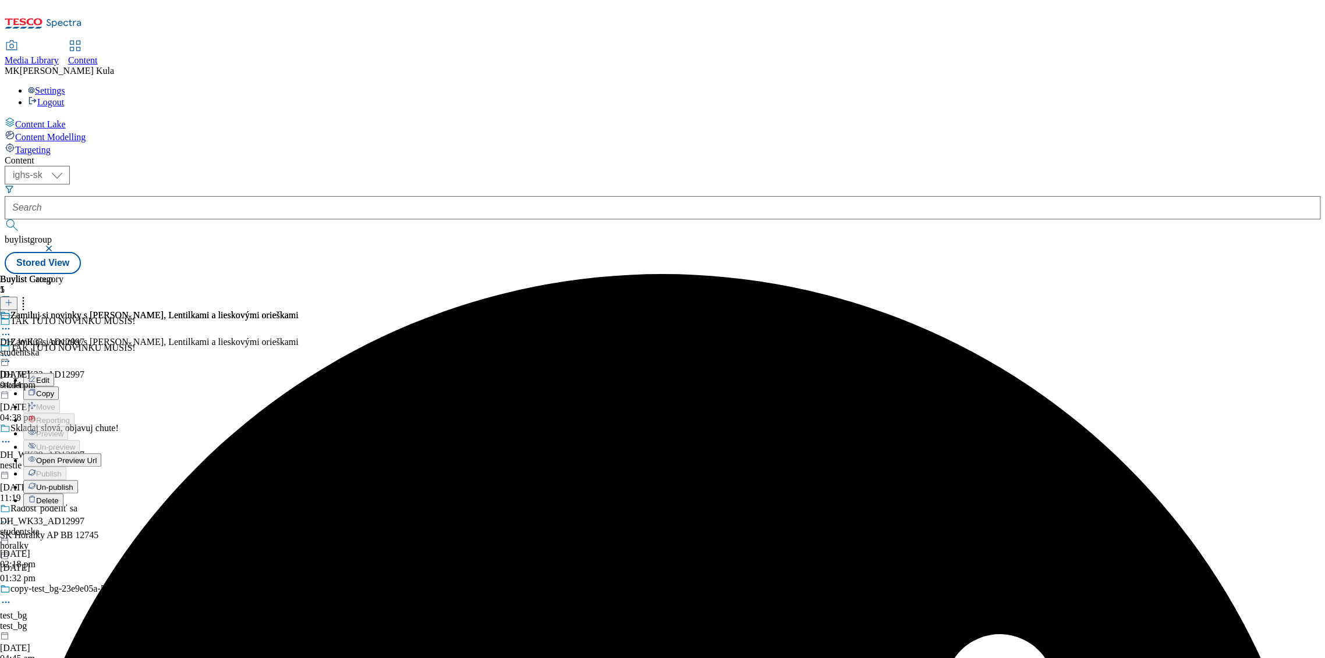
click at [97, 456] on span "Open Preview Url" at bounding box center [66, 460] width 61 height 9
